Goal: Information Seeking & Learning: Learn about a topic

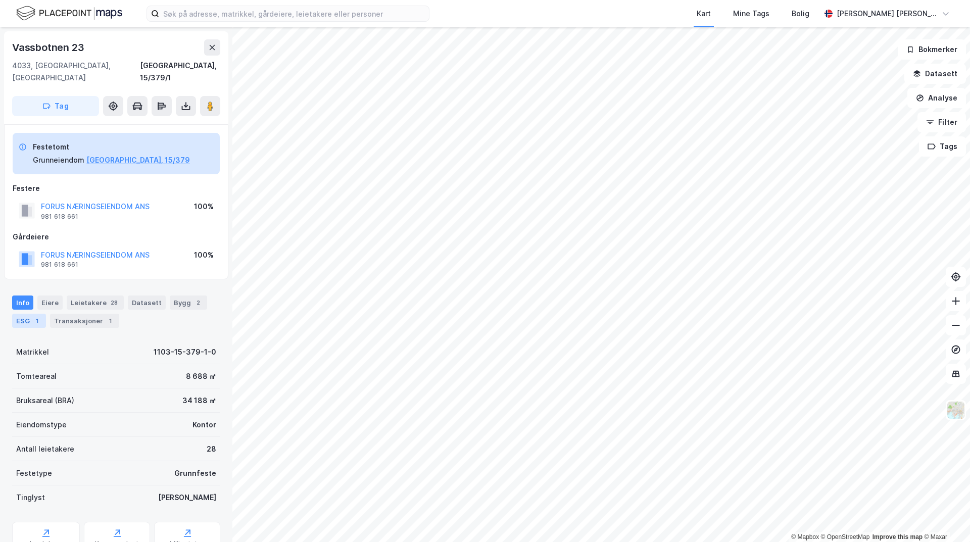
click at [18, 314] on div "ESG 1" at bounding box center [29, 321] width 34 height 14
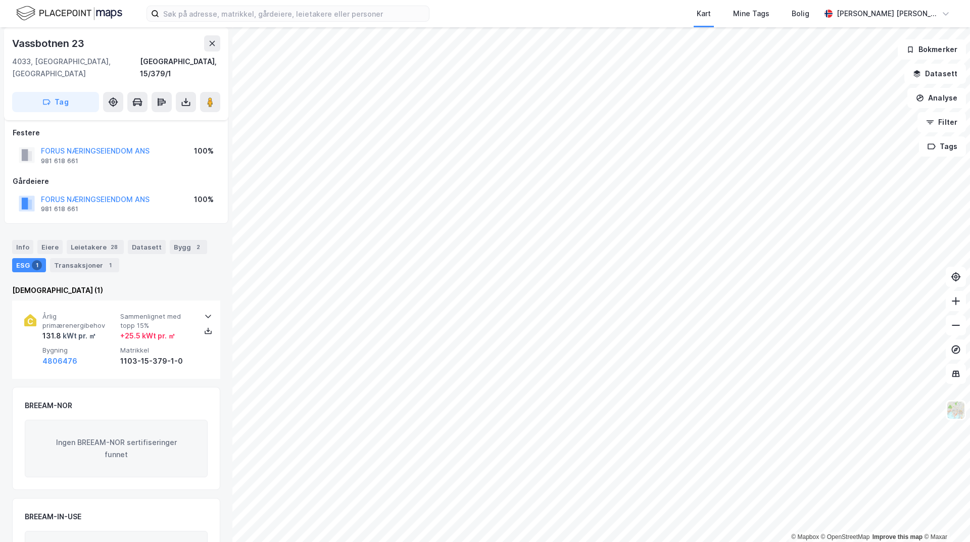
scroll to position [115, 0]
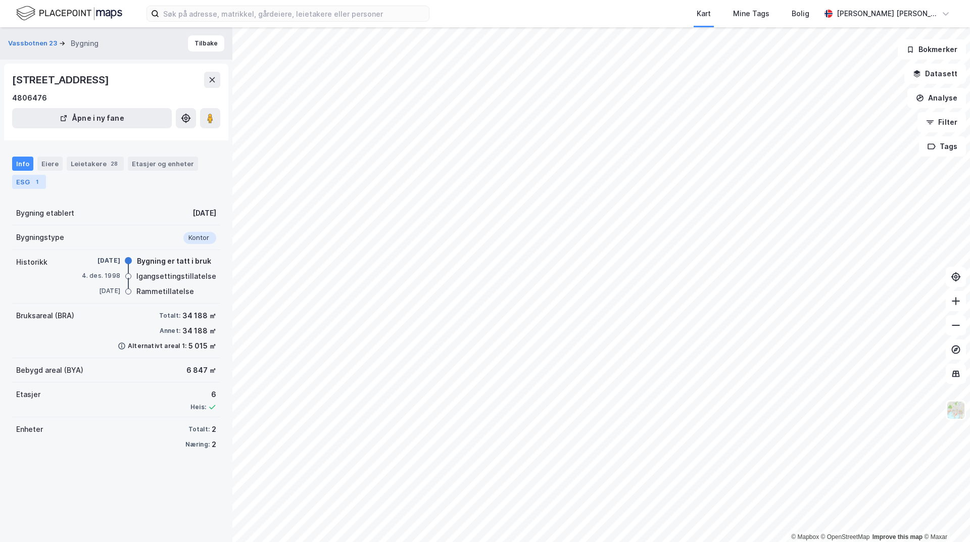
click at [32, 188] on div "ESG 1" at bounding box center [29, 182] width 34 height 14
